Goal: Information Seeking & Learning: Learn about a topic

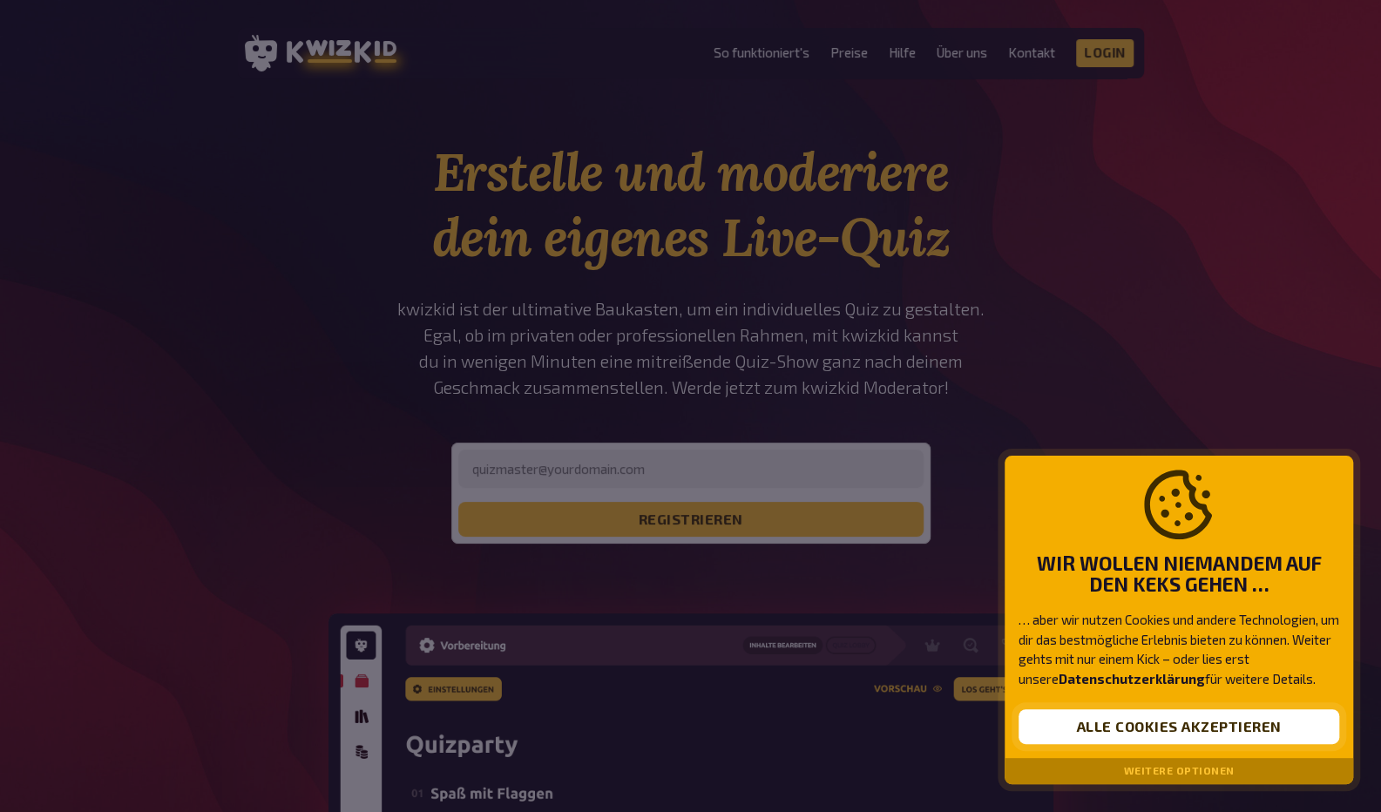
click at [1123, 729] on button "Alle Cookies akzeptieren" at bounding box center [1179, 726] width 321 height 35
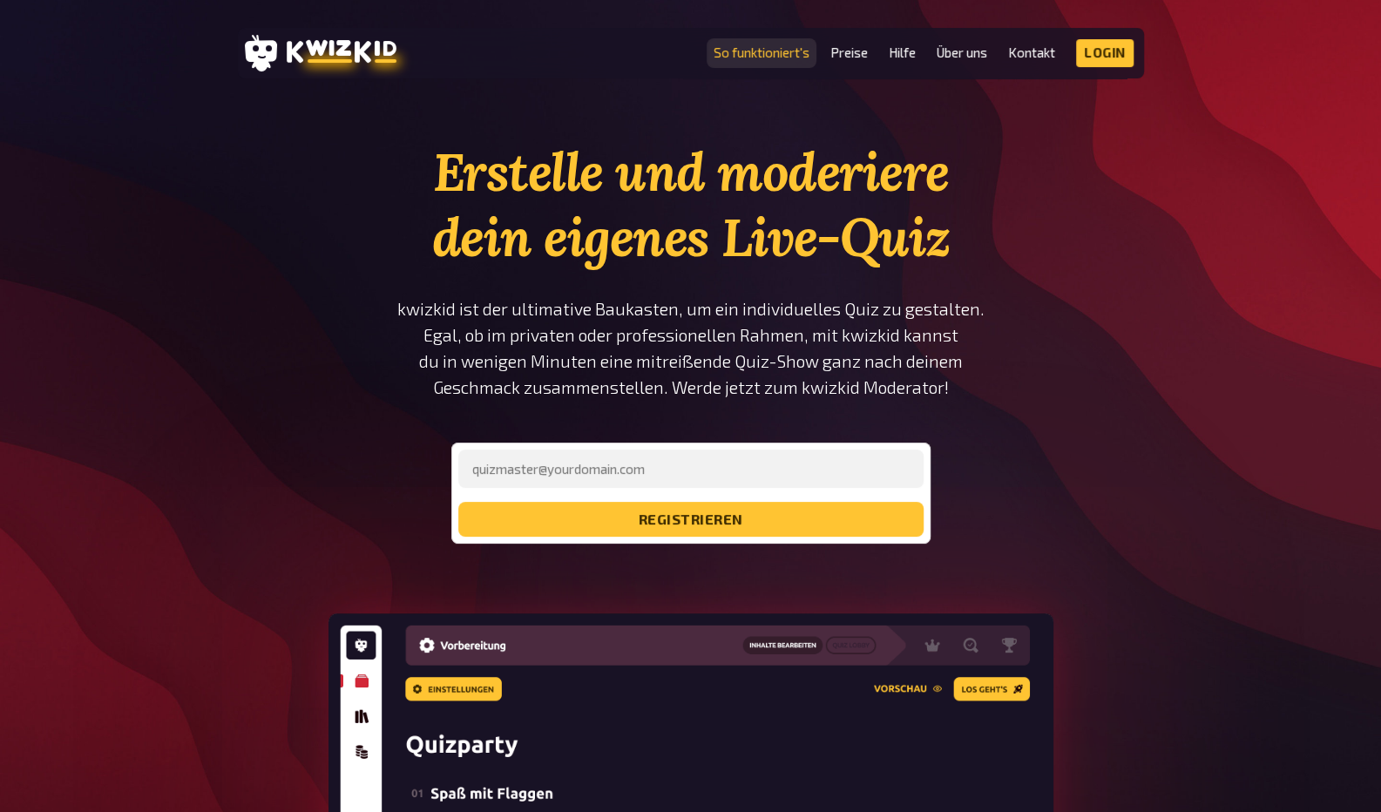
click at [790, 48] on link "So funktioniert's" at bounding box center [762, 52] width 96 height 15
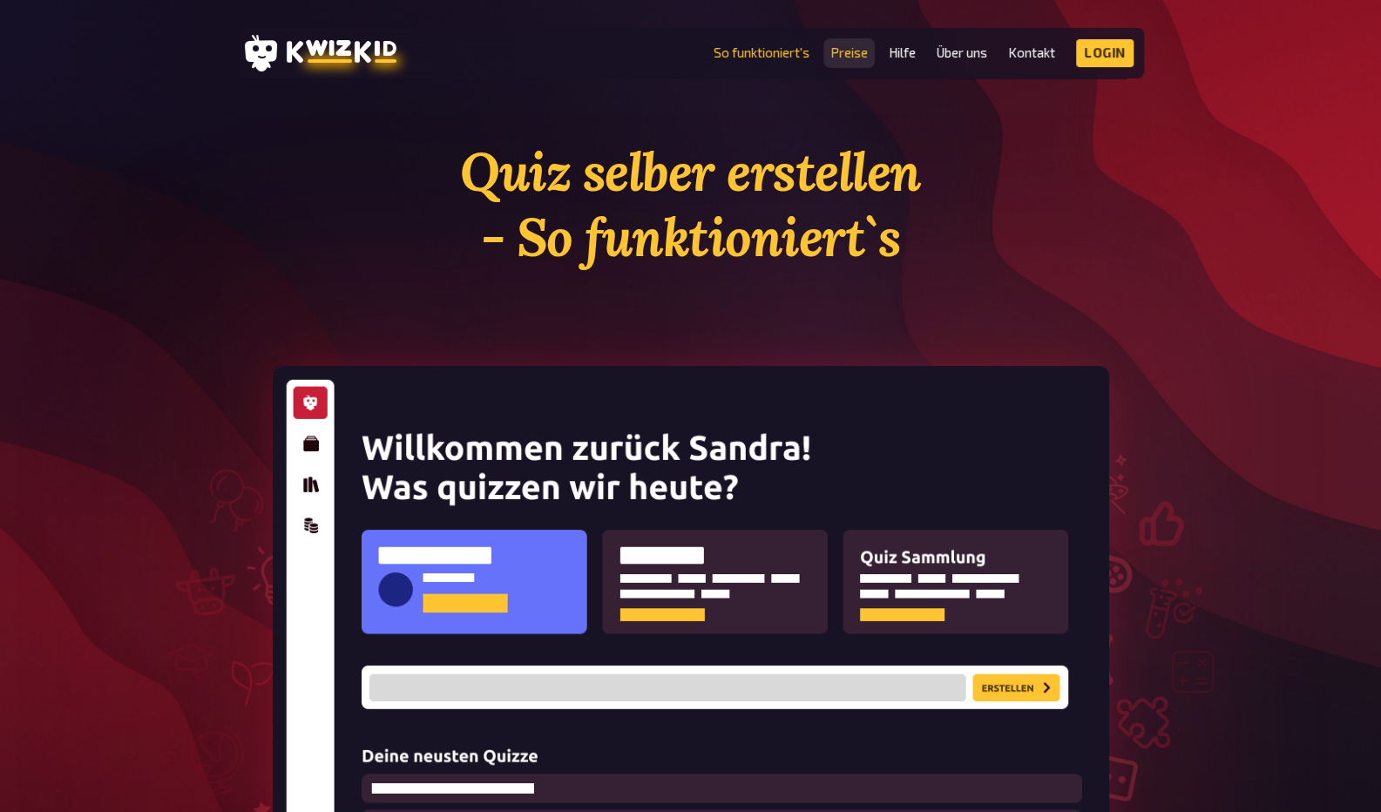
click at [846, 56] on link "Preise" at bounding box center [848, 52] width 37 height 15
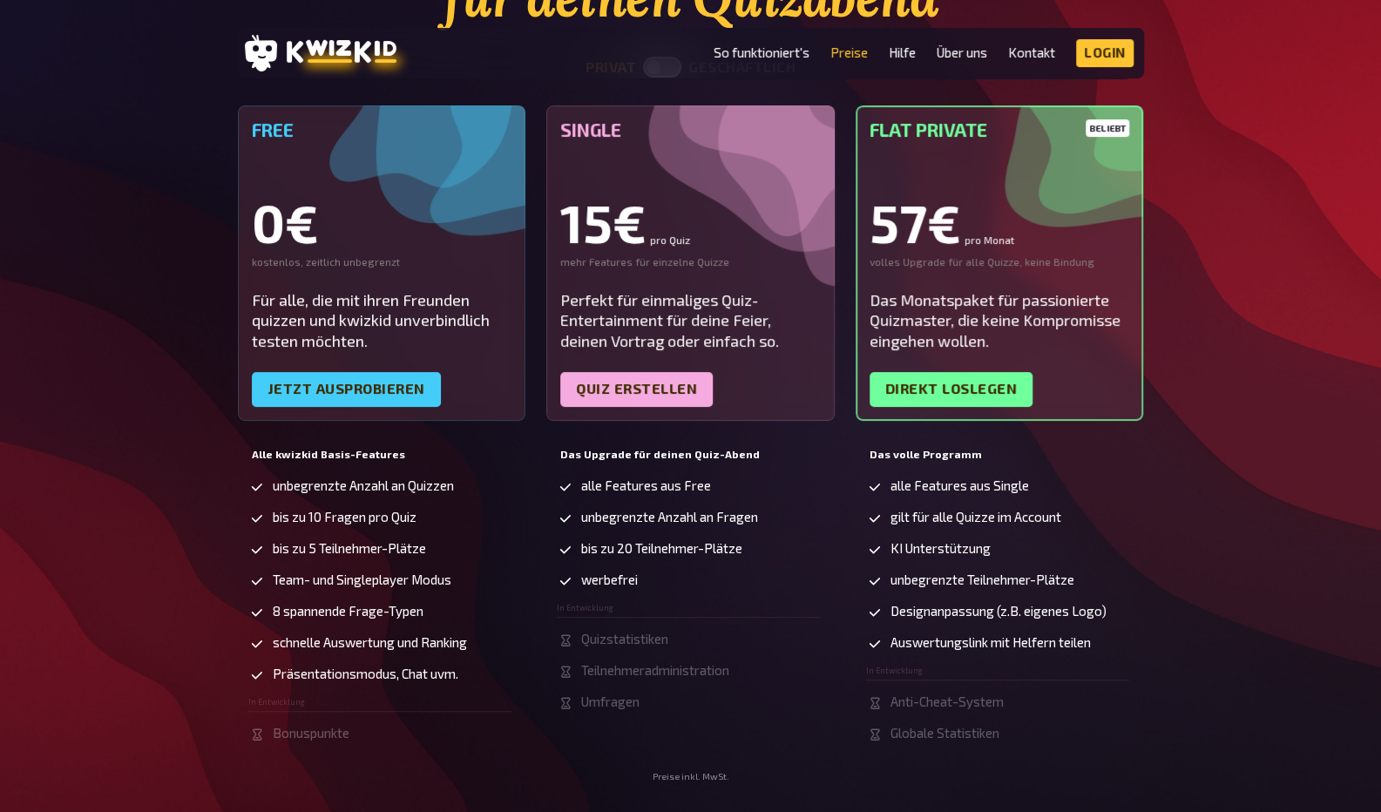
scroll to position [242, 0]
